Goal: Use online tool/utility: Utilize a website feature to perform a specific function

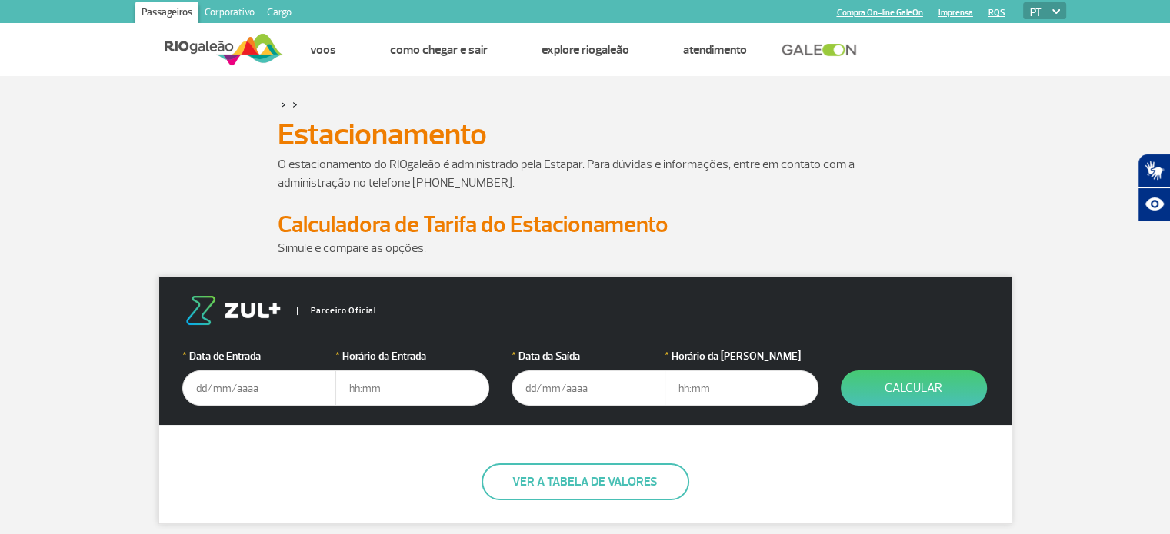
scroll to position [154, 0]
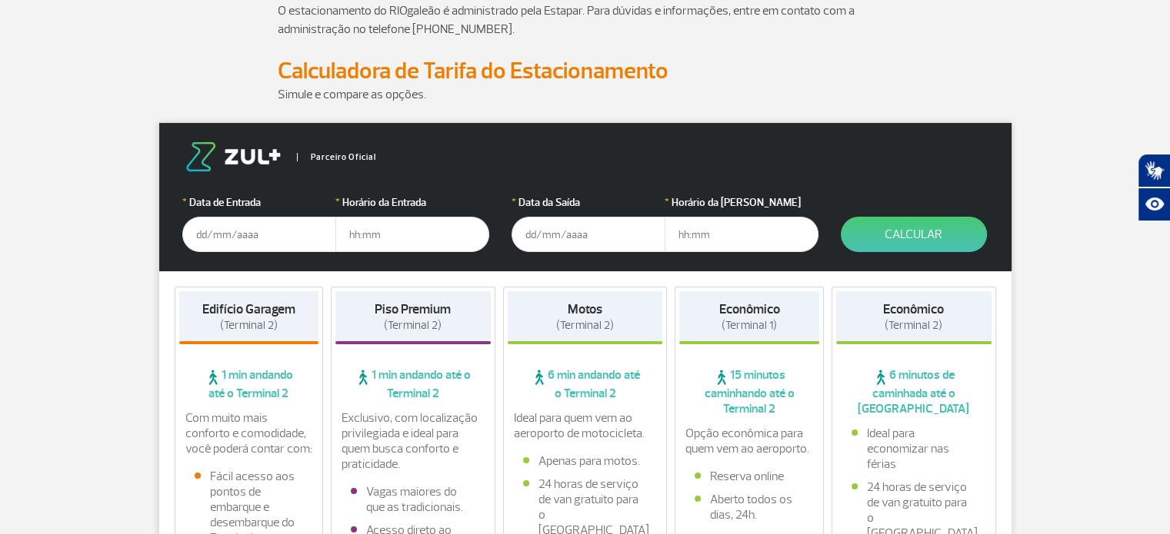
click at [229, 239] on input "text" at bounding box center [259, 234] width 154 height 35
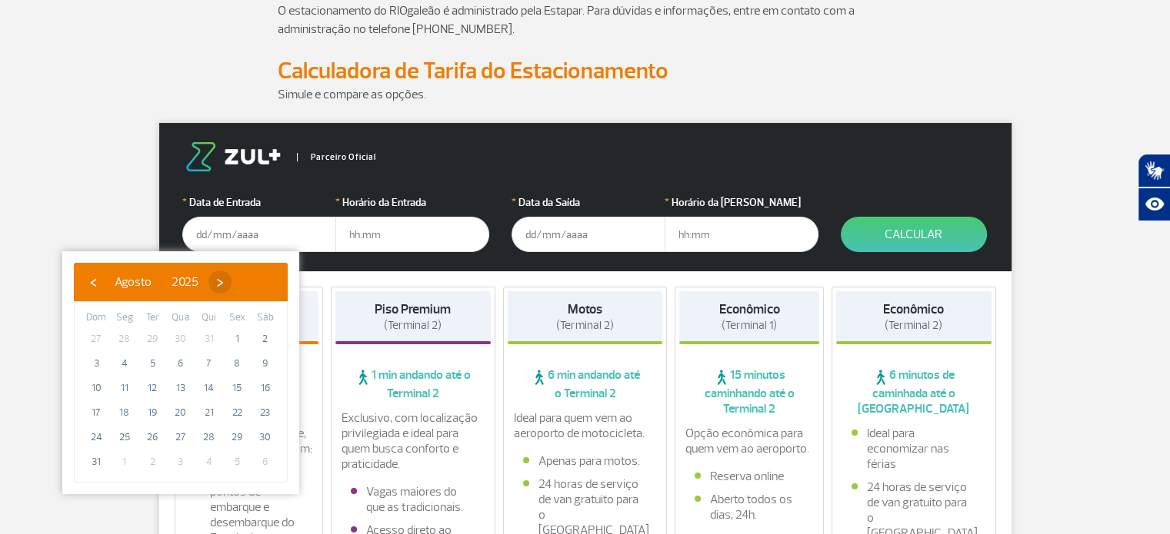
click at [231, 280] on span "›" at bounding box center [219, 282] width 23 height 23
click at [245, 280] on span "›" at bounding box center [233, 282] width 23 height 23
click at [151, 358] on span "7" at bounding box center [152, 363] width 25 height 25
type input "[DATE]"
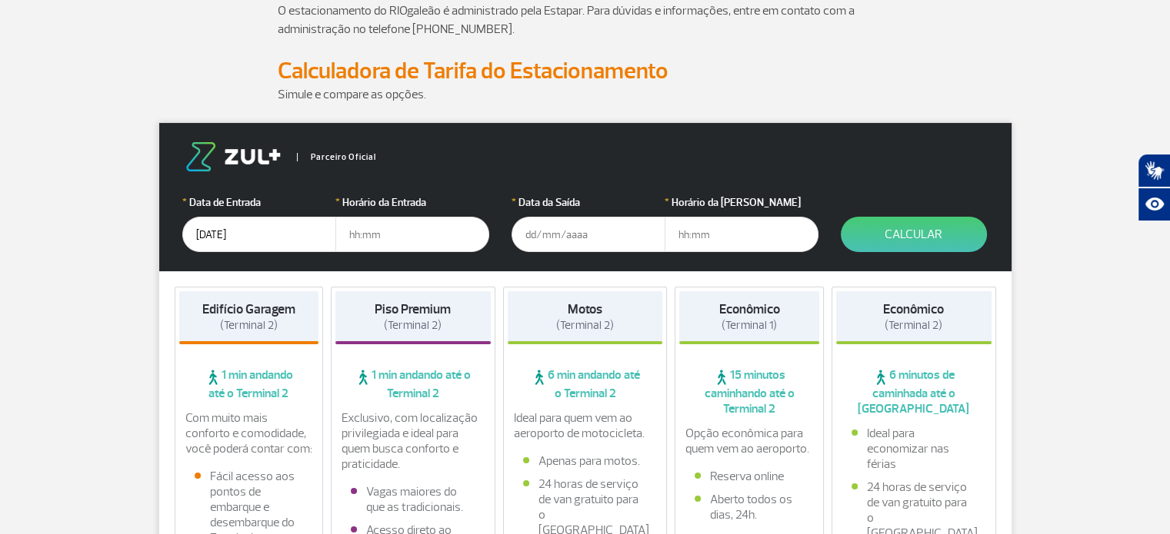
click at [361, 231] on input "text" at bounding box center [412, 234] width 154 height 35
type input "12:00"
type input "[DATE]"
type input "12:00"
click at [897, 232] on button "Calcular" at bounding box center [914, 234] width 146 height 35
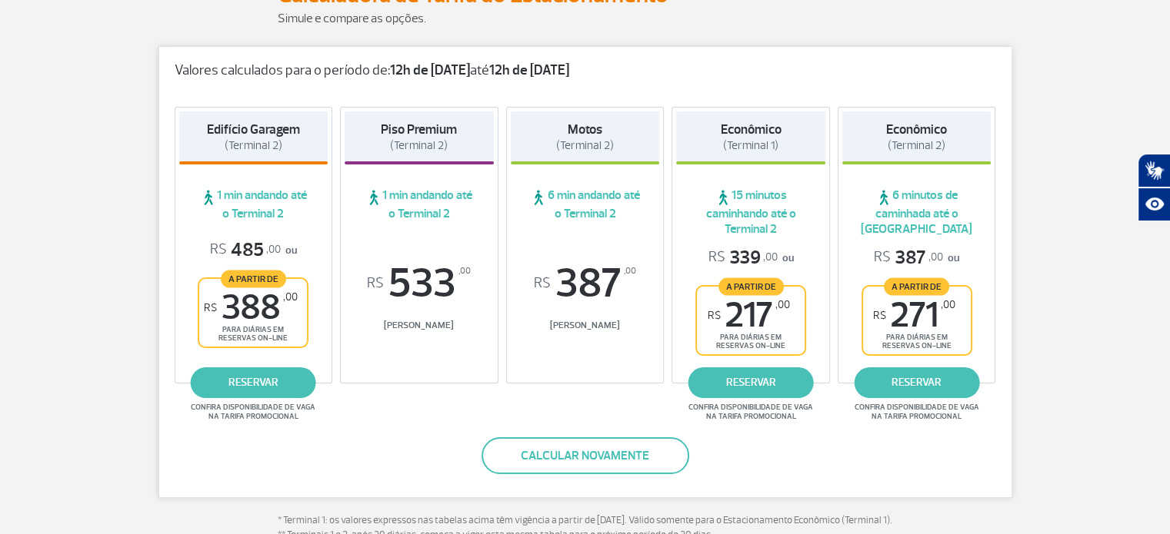
scroll to position [231, 0]
